Goal: Task Accomplishment & Management: Complete application form

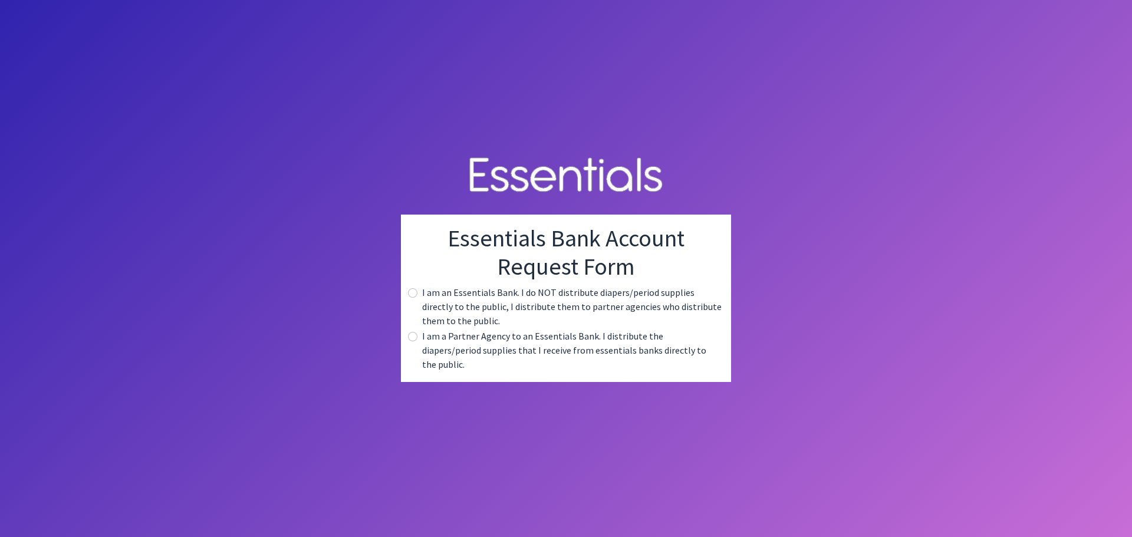
click at [539, 355] on label "I am a Partner Agency to an Essentials Bank. I distribute the diapers/period su…" at bounding box center [571, 350] width 299 height 42
click at [414, 341] on input "radio" at bounding box center [412, 336] width 9 height 9
radio input "true"
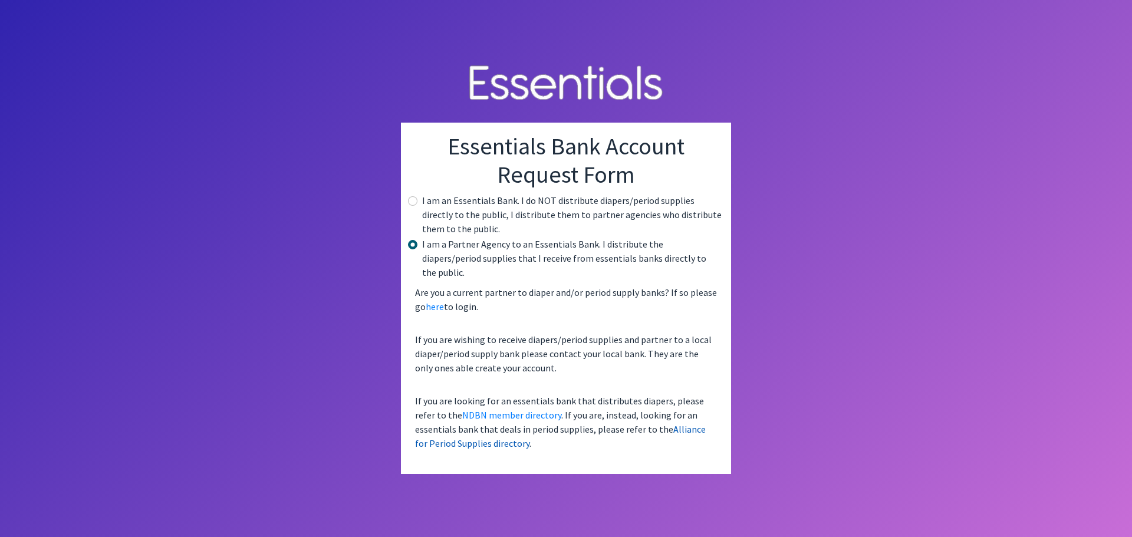
click at [648, 423] on link "Alliance for Period Supplies directory" at bounding box center [560, 436] width 291 height 26
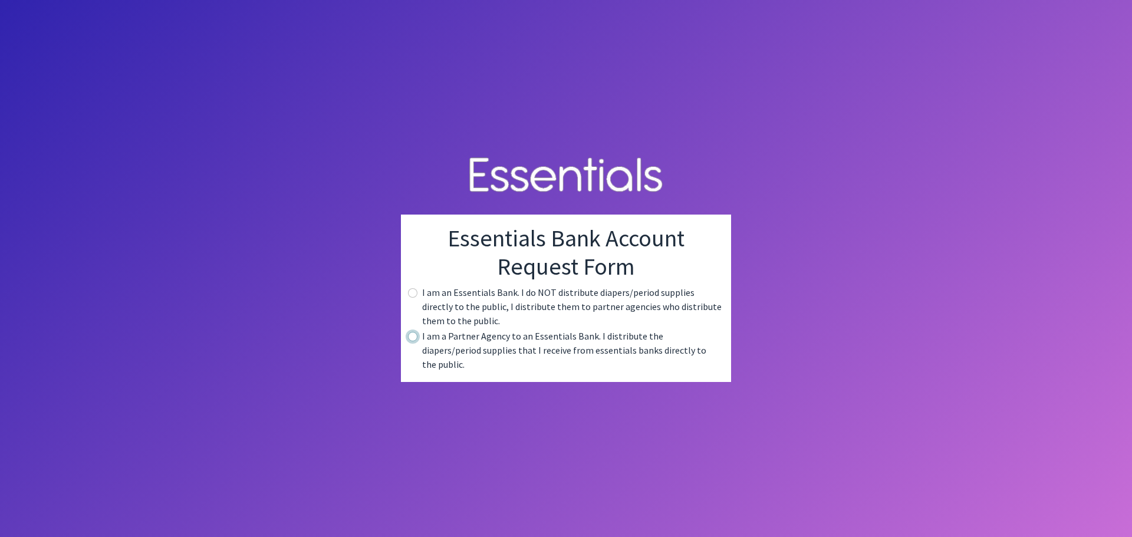
click at [410, 341] on input "radio" at bounding box center [412, 336] width 9 height 9
radio input "true"
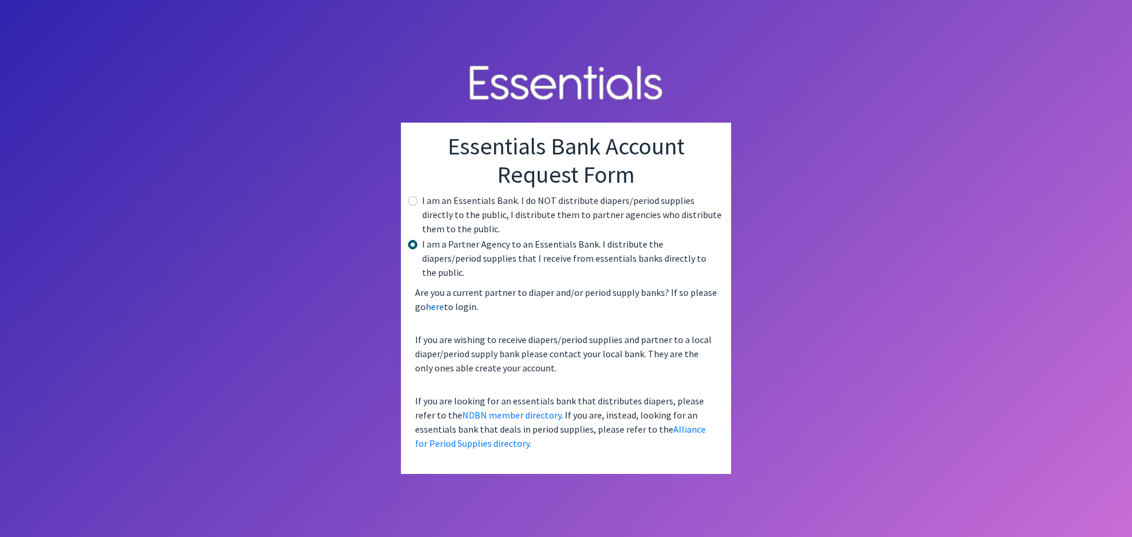
click at [436, 302] on link "here" at bounding box center [435, 307] width 18 height 12
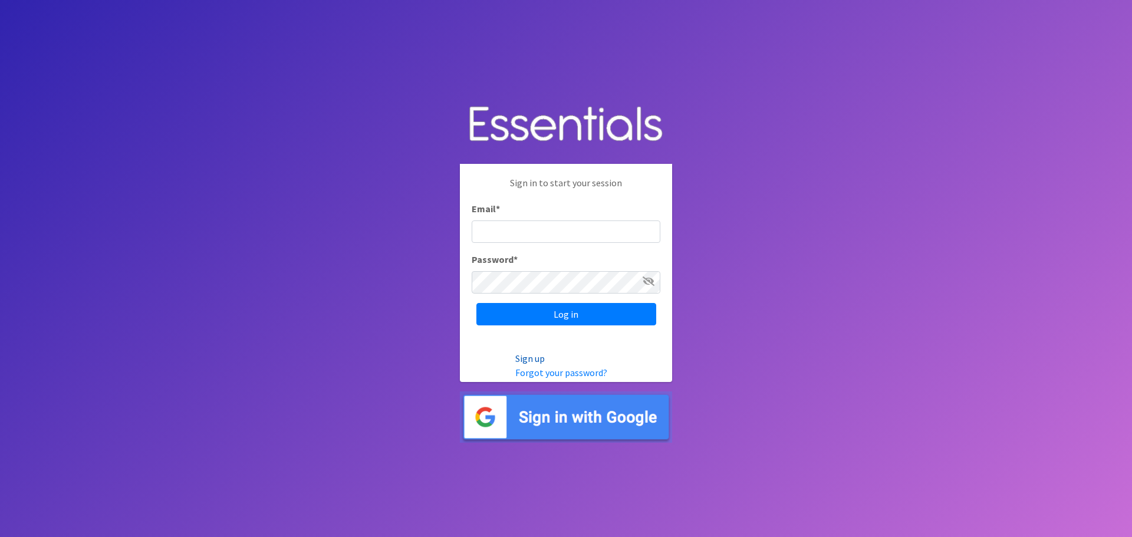
click at [529, 355] on link "Sign up" at bounding box center [529, 359] width 29 height 12
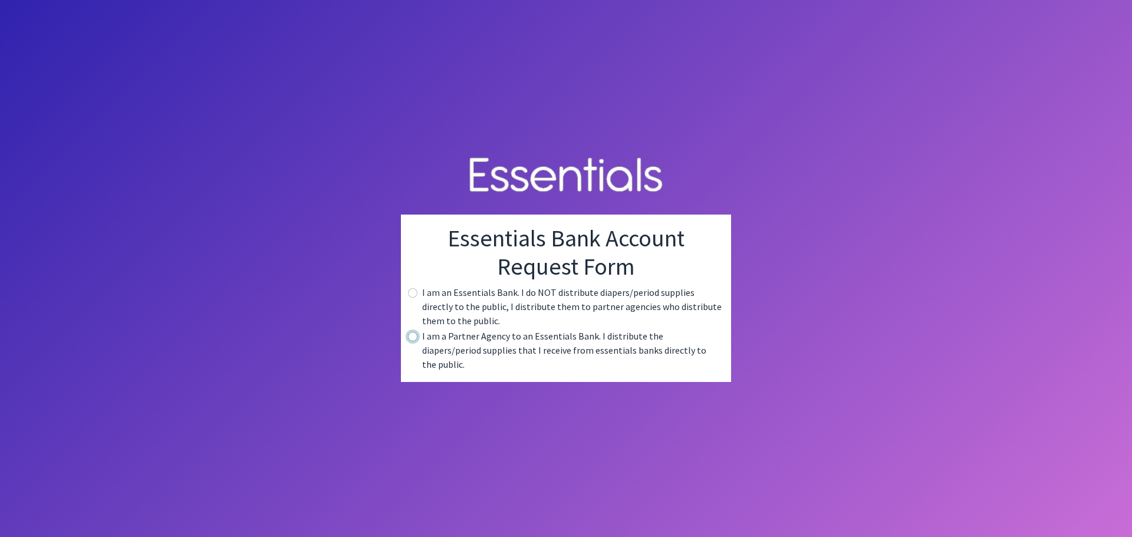
click at [415, 341] on input "radio" at bounding box center [412, 336] width 9 height 9
radio input "true"
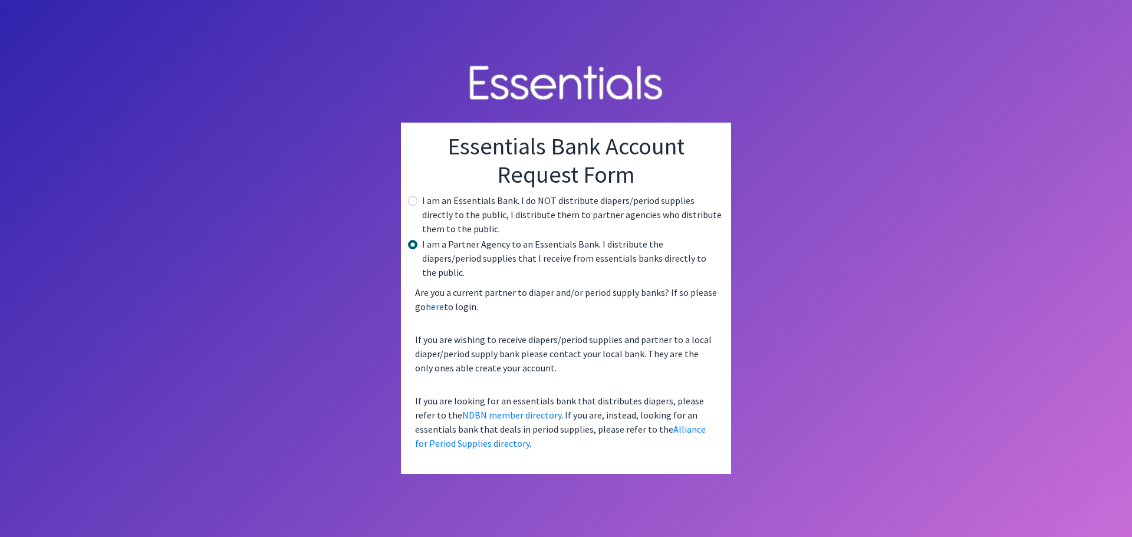
click at [433, 301] on link "here" at bounding box center [435, 307] width 18 height 12
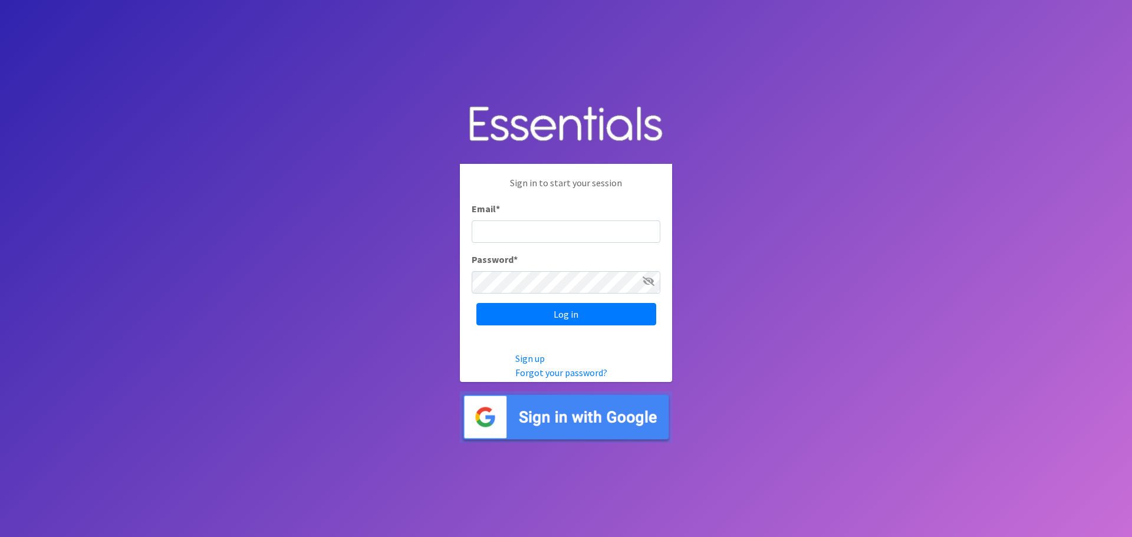
click at [565, 420] on img at bounding box center [566, 416] width 212 height 51
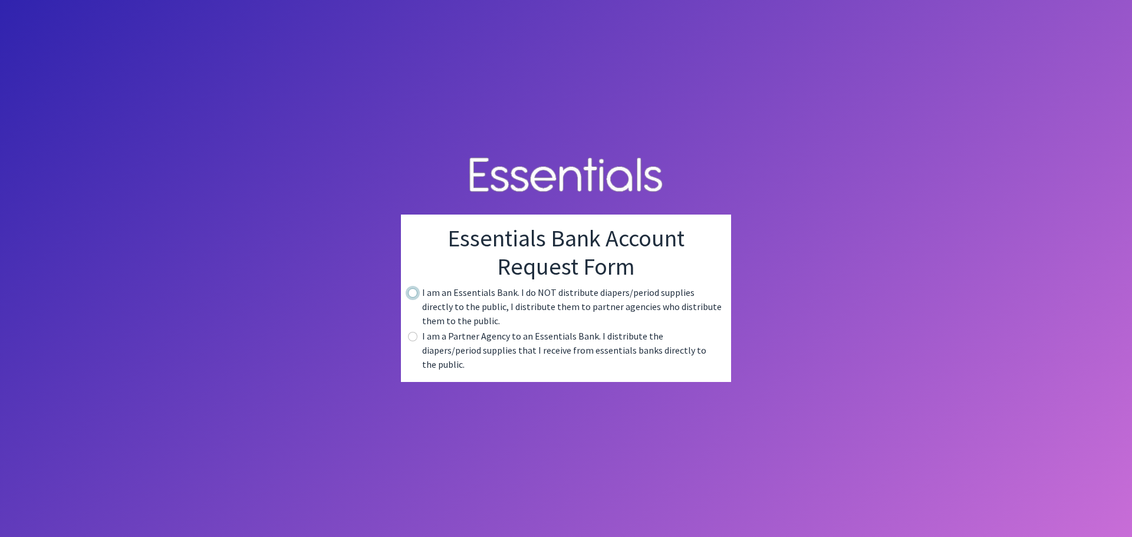
click at [411, 298] on input "radio" at bounding box center [412, 292] width 9 height 9
radio input "true"
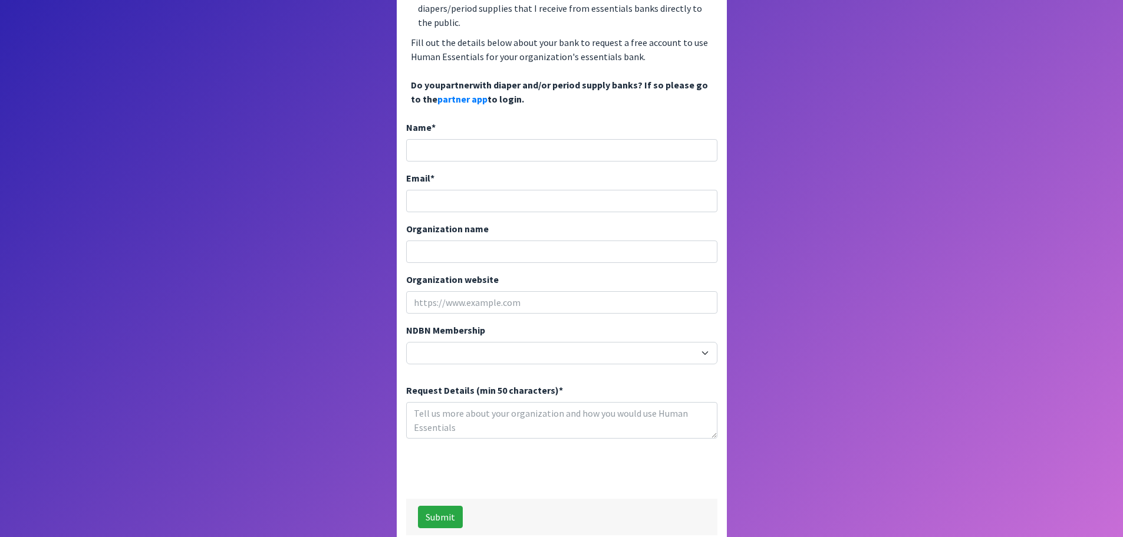
scroll to position [200, 0]
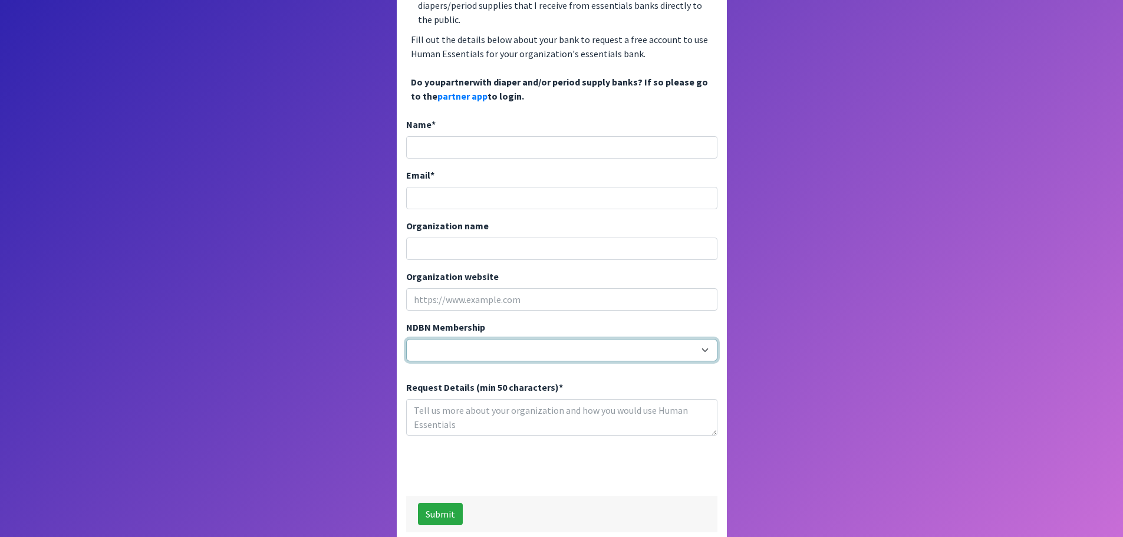
click at [449, 339] on select "20040 - (914) Cares 12001 - A Baby Center 19003 - A Precious Child 21047 - AIO …" at bounding box center [561, 350] width 311 height 22
click at [356, 212] on body "Essentials Bank Account Request Form I am an Essentials Bank. I do NOT distribu…" at bounding box center [561, 68] width 1123 height 537
click at [462, 90] on link "partner app" at bounding box center [462, 96] width 50 height 12
click at [436, 136] on input "Name *" at bounding box center [561, 147] width 311 height 22
type input "KAYLEE PRICE SOLESBEE"
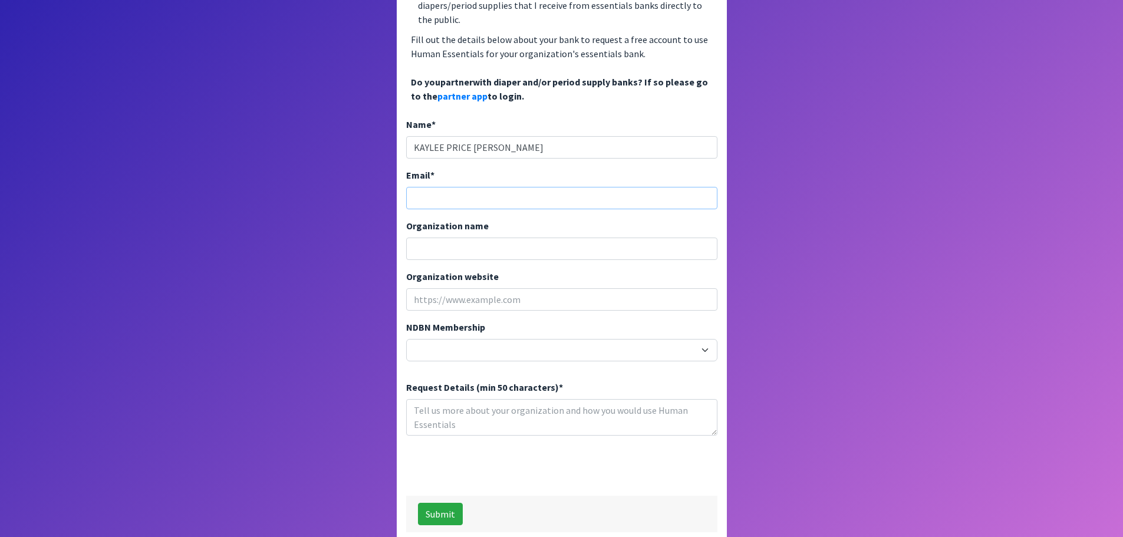
type input "KAYLEE.SOLESBEE@SPART2.ORG"
type input "BOILING SPRINGS MIDDLE SCHOOL"
click at [470, 136] on input "KAYLEE PRICE SOLESBEE" at bounding box center [561, 147] width 311 height 22
type input "KAYLEE SOLESBEE"
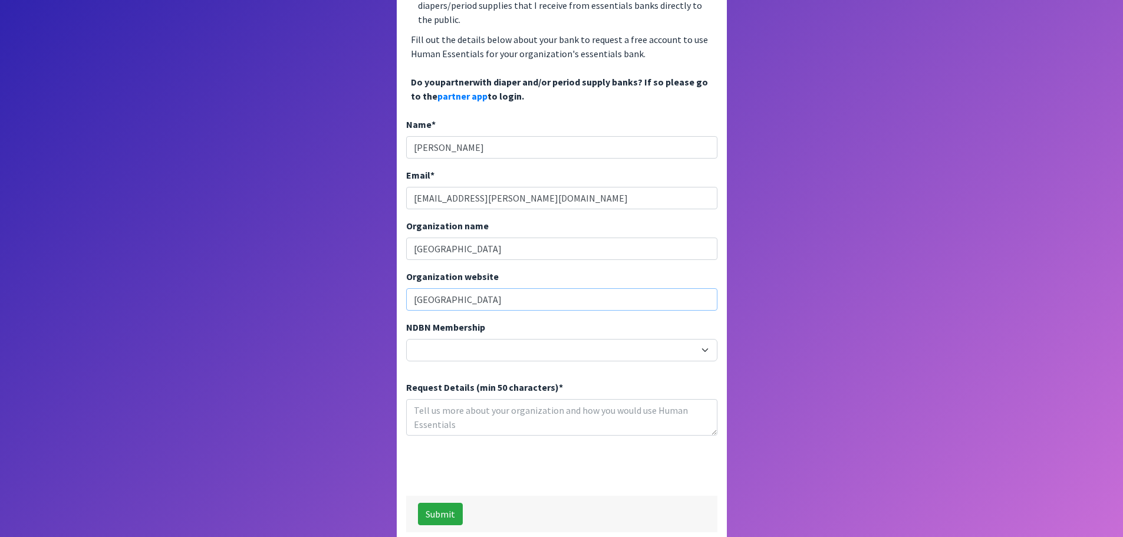
click at [544, 288] on input "BOILING SPRINGS MIDDLE SCHOOL" at bounding box center [561, 299] width 311 height 22
click at [561, 288] on input "BOILING SPRINGS MIDDLE SCHOOL" at bounding box center [561, 299] width 311 height 22
click at [344, 317] on body "Essentials Bank Account Request Form I am an Essentials Bank. I do NOT distribu…" at bounding box center [561, 68] width 1123 height 537
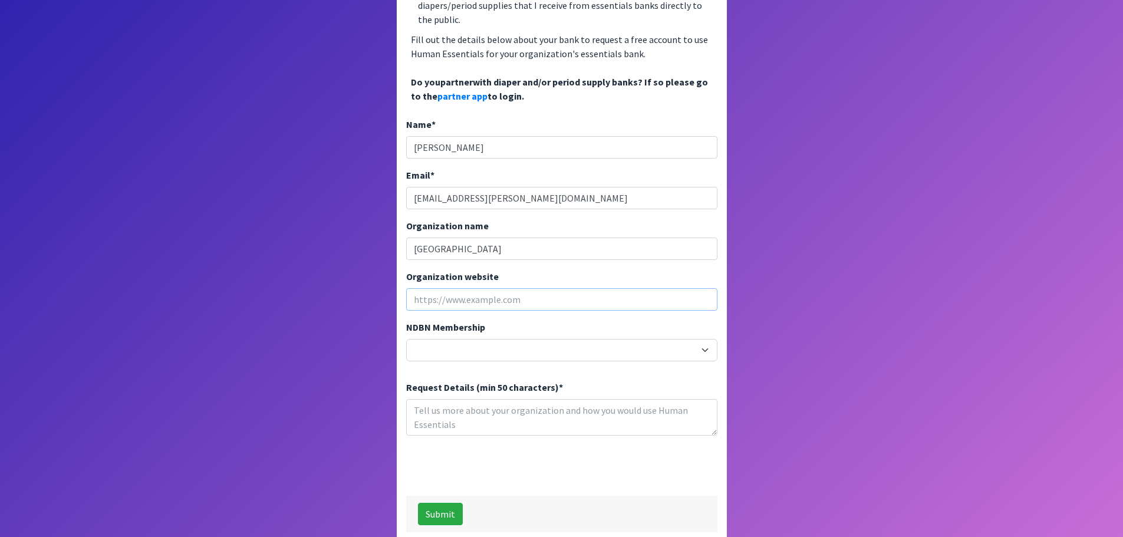
click at [429, 288] on input "Organization website" at bounding box center [561, 299] width 311 height 22
paste input "https://bsm.spart2.org/"
type input "https://bsm.spart2.org/"
click at [337, 291] on body "Essentials Bank Account Request Form I am an Essentials Bank. I do NOT distribu…" at bounding box center [561, 68] width 1123 height 537
click at [440, 339] on select "20040 - (914) Cares 12001 - A Baby Center 19003 - A Precious Child 21047 - AIO …" at bounding box center [561, 350] width 311 height 22
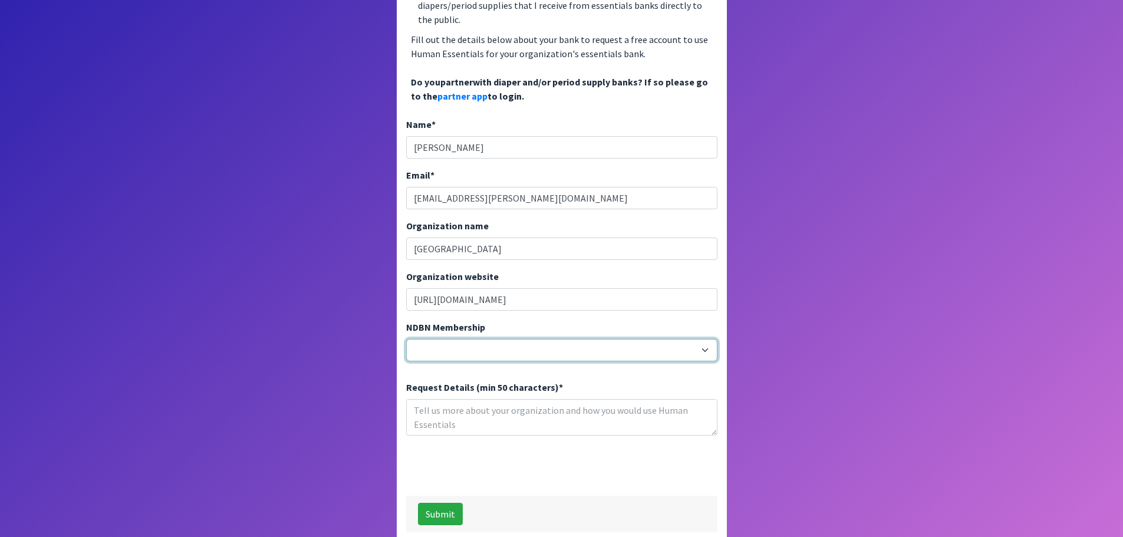
select select "19020"
click at [406, 339] on select "20040 - (914) Cares 12001 - A Baby Center 19003 - A Precious Child 21047 - AIO …" at bounding box center [561, 350] width 311 height 22
click at [433, 401] on textarea "Request Details (min 50 characters) *" at bounding box center [561, 417] width 311 height 37
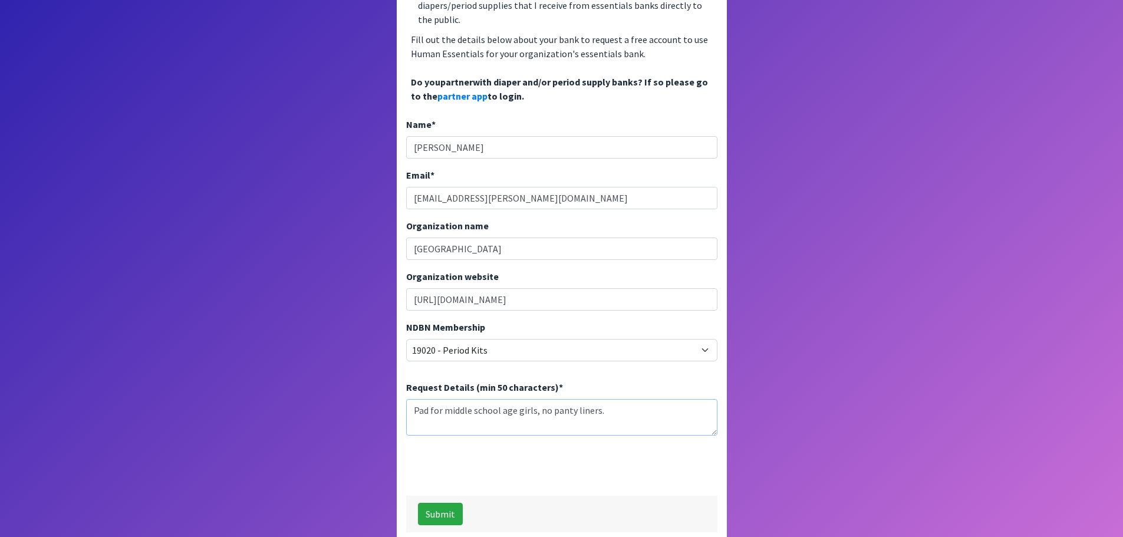
click at [427, 399] on textarea "Pad for middle school age girls, no panty liners." at bounding box center [561, 417] width 311 height 37
click at [541, 400] on textarea "Pads for middle school age girls, no panty liners." at bounding box center [561, 417] width 311 height 37
click at [539, 399] on textarea "Pads for middle school age girls,no tampons, no panty liners." at bounding box center [561, 417] width 311 height 37
type textarea "Pads for middle school age girls, no tampons, no panty liners."
click at [428, 505] on button "Submit" at bounding box center [440, 514] width 45 height 22
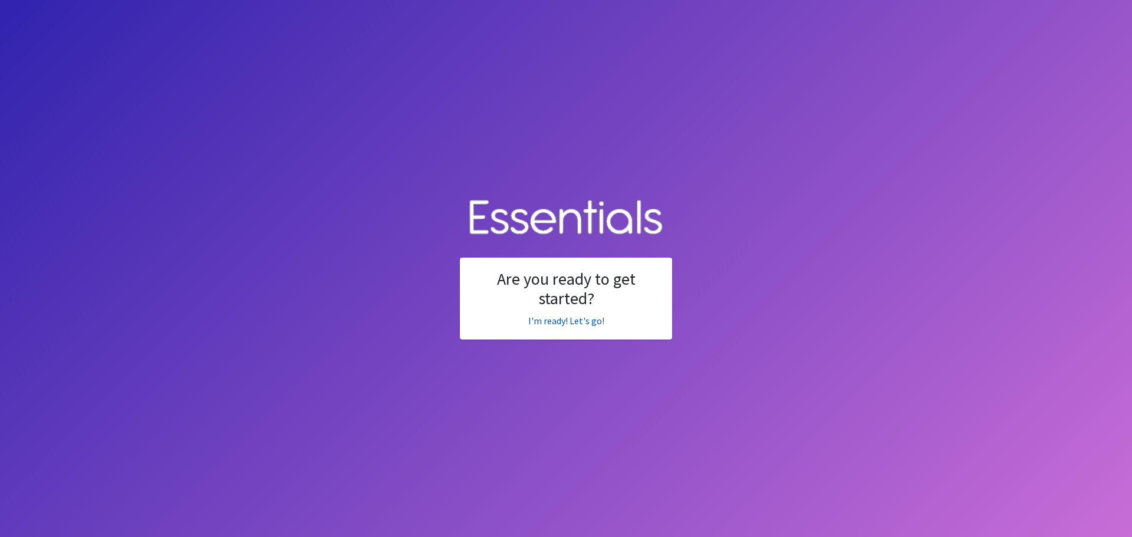
click at [553, 320] on link "I'm ready! Let's go!" at bounding box center [566, 321] width 76 height 12
